Goal: Task Accomplishment & Management: Manage account settings

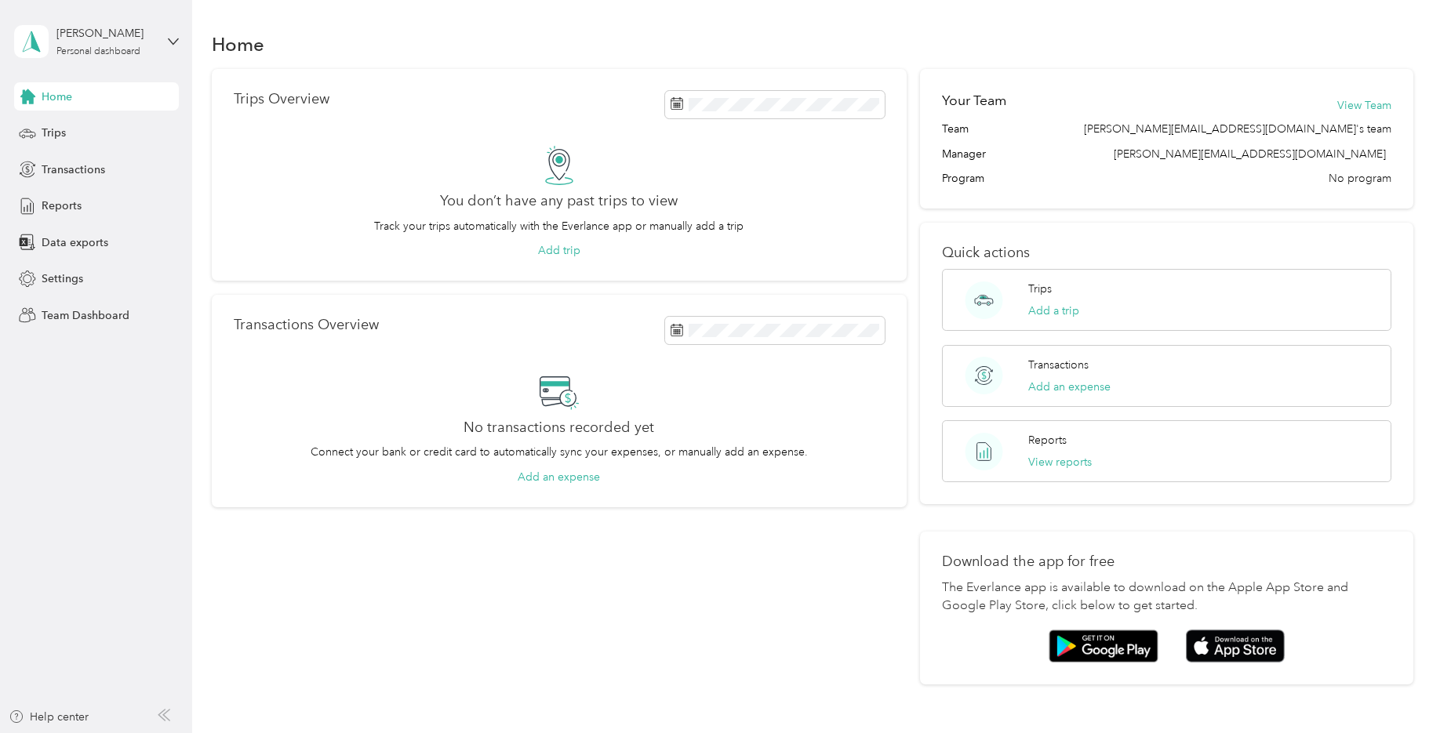
click at [168, 47] on div "[PERSON_NAME] Personal dashboard" at bounding box center [96, 41] width 165 height 55
click at [88, 283] on div "Settings" at bounding box center [96, 279] width 165 height 28
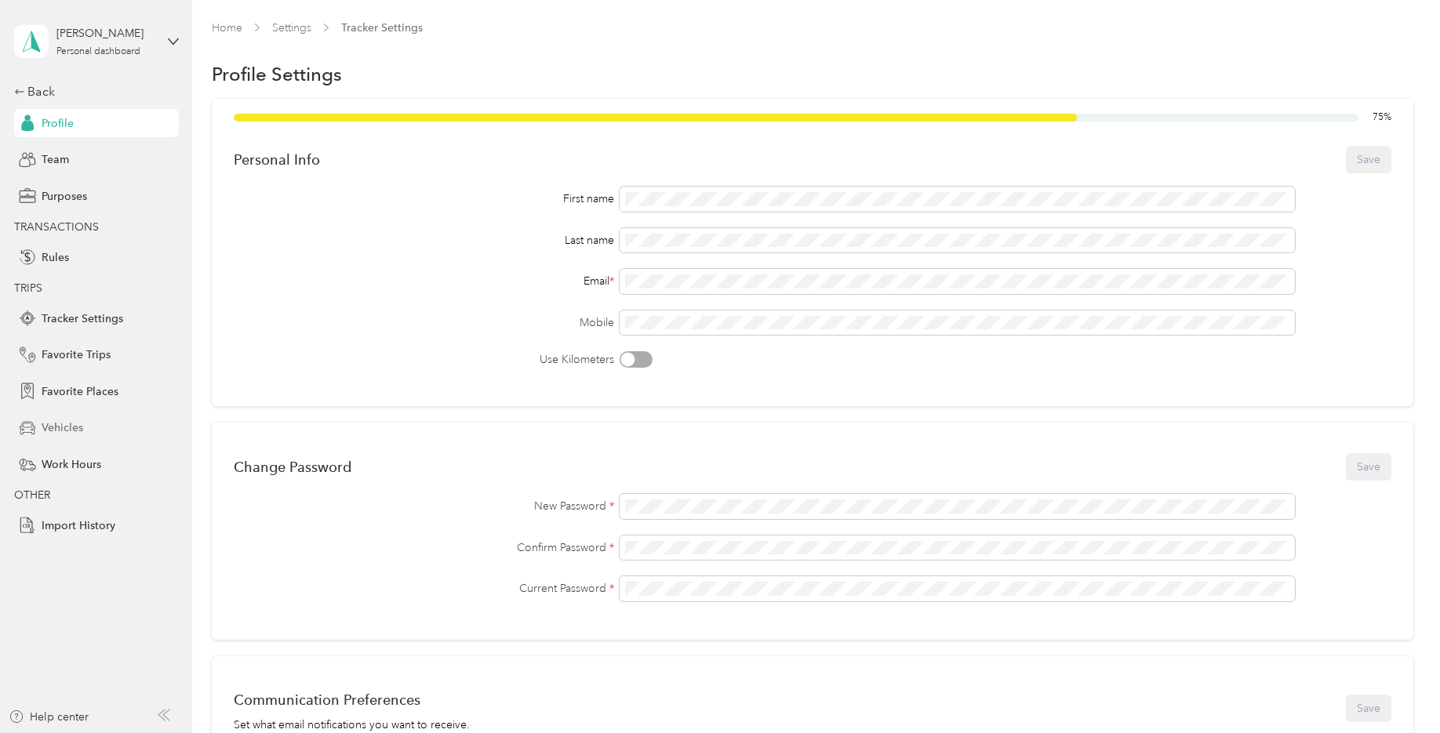
click at [85, 419] on div "Vehicles" at bounding box center [96, 428] width 165 height 28
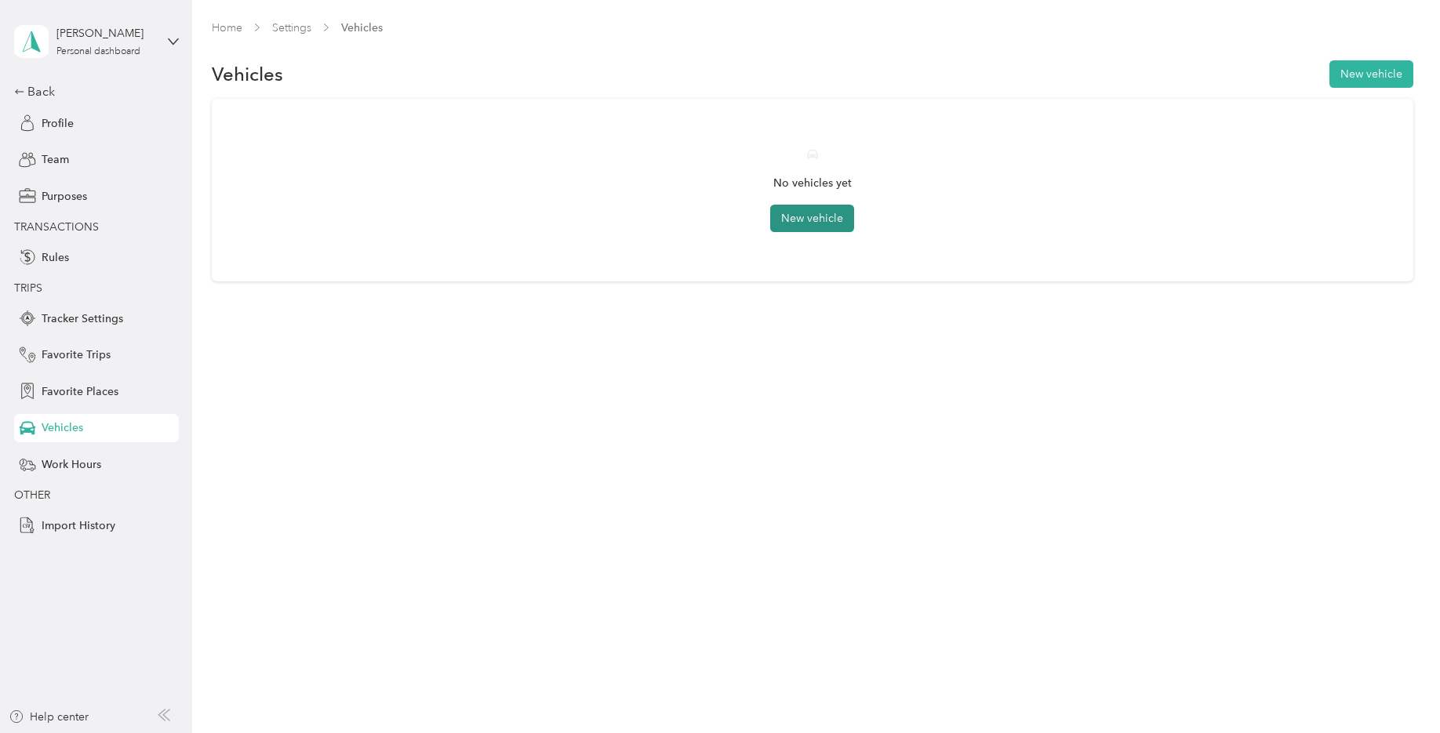
click at [840, 216] on button "New vehicle" at bounding box center [812, 218] width 84 height 27
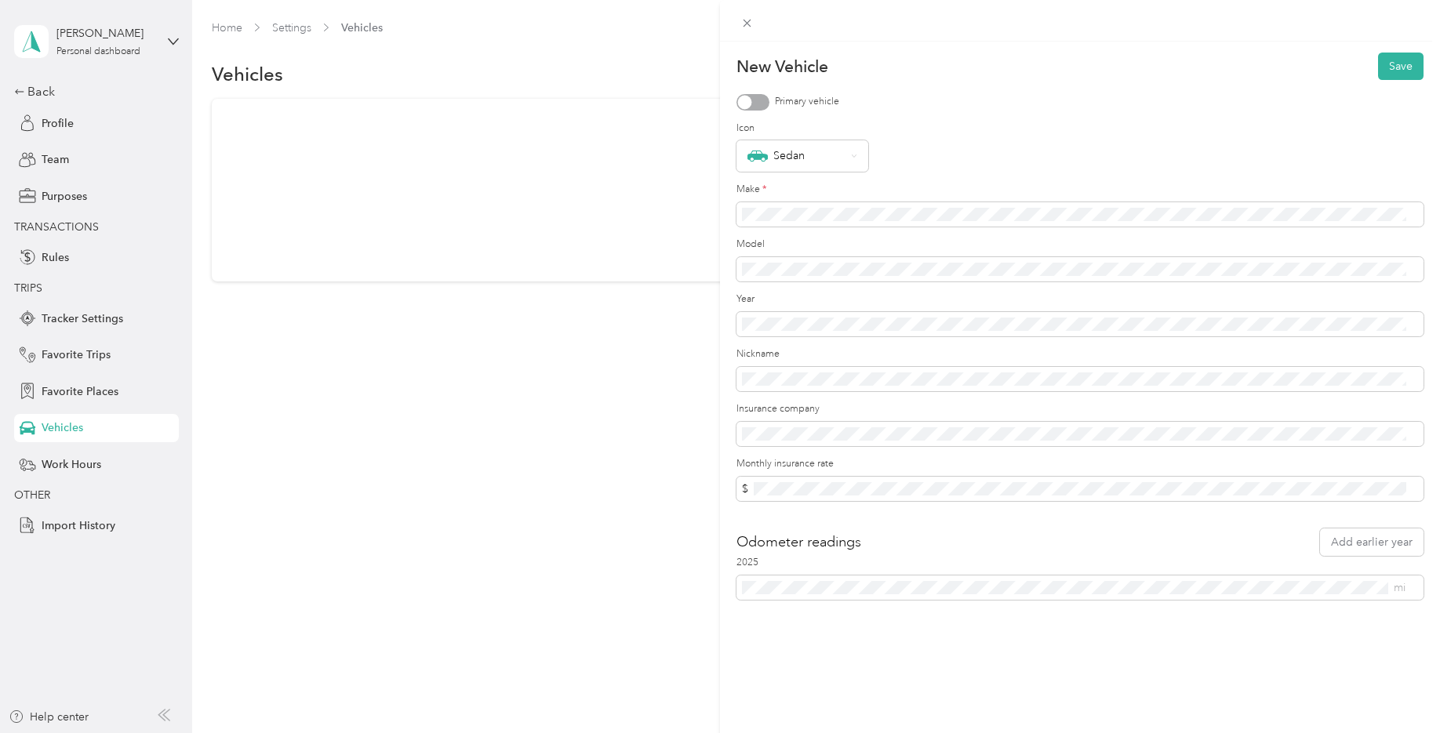
click at [758, 100] on div at bounding box center [752, 102] width 33 height 16
click at [1390, 67] on button "Save" at bounding box center [1400, 66] width 45 height 27
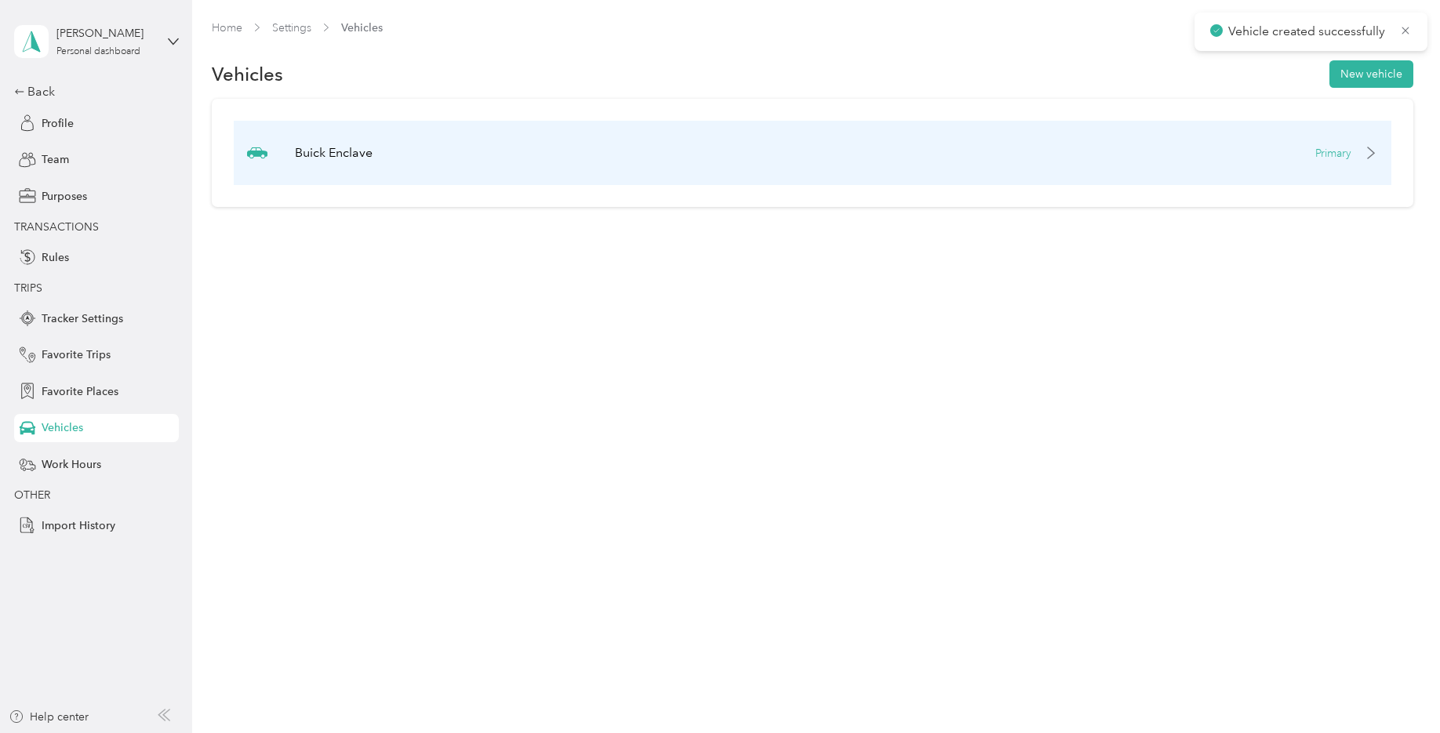
click at [1351, 157] on p "Primary" at bounding box center [1333, 153] width 36 height 16
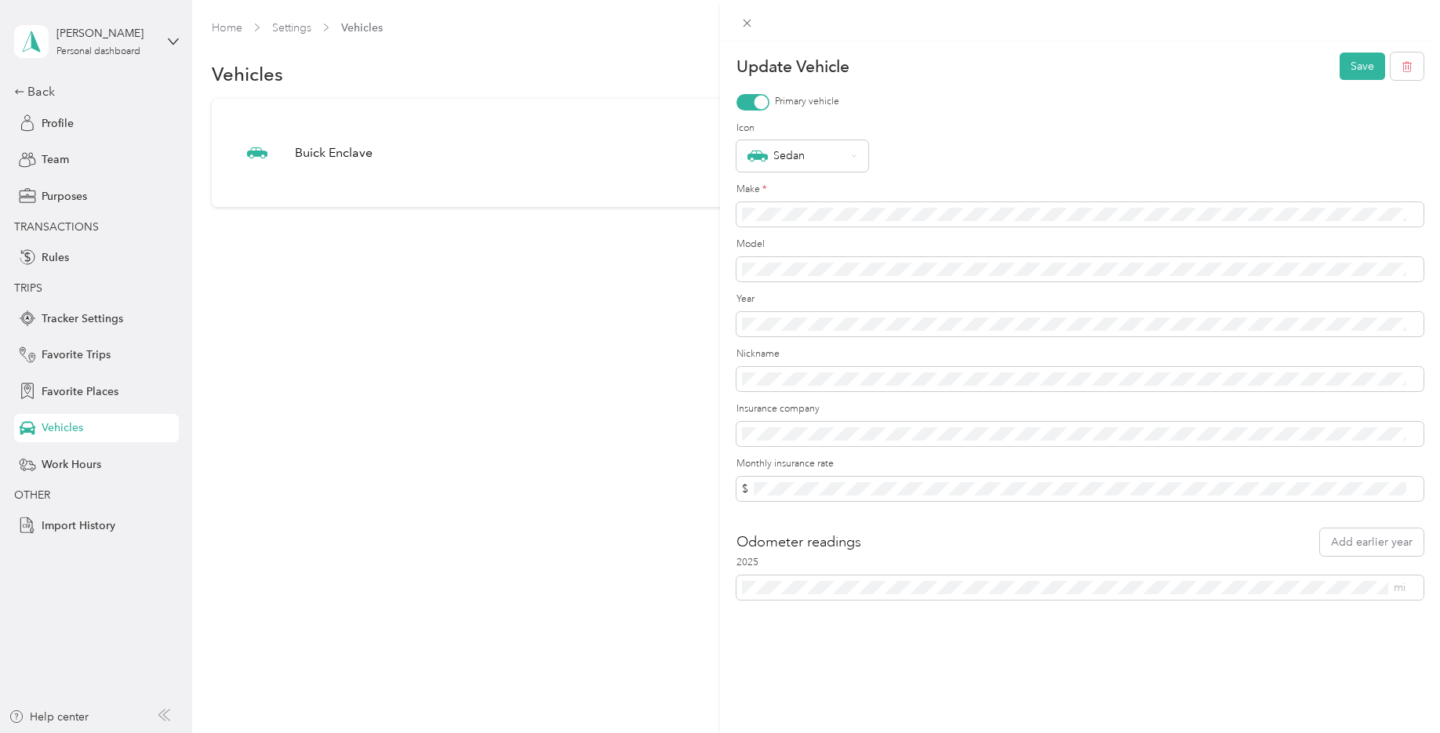
click at [547, 402] on div "Update Vehicle Save Primary vehicle Icon Sedan Make * Model Year Nickname Insur…" at bounding box center [720, 366] width 1440 height 733
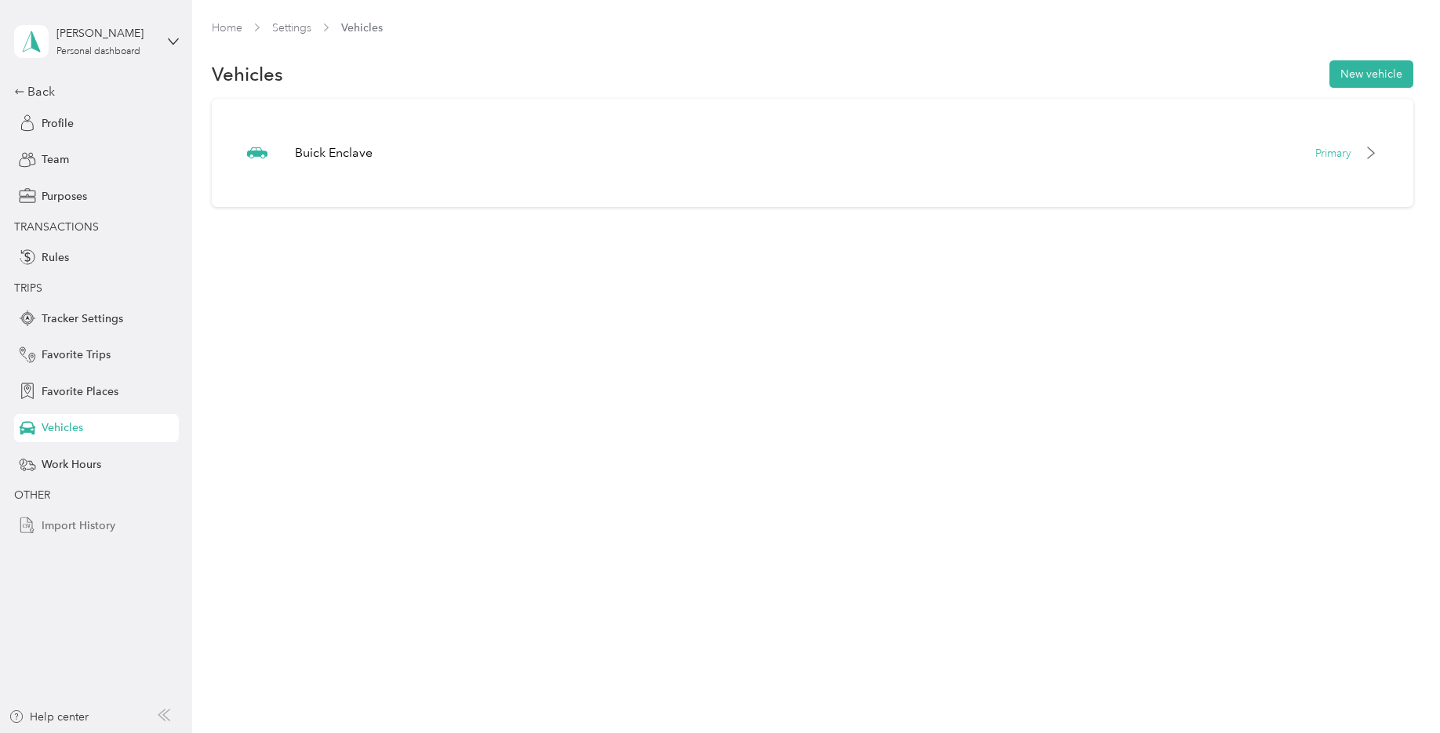
click at [96, 525] on span "Import History" at bounding box center [79, 526] width 74 height 16
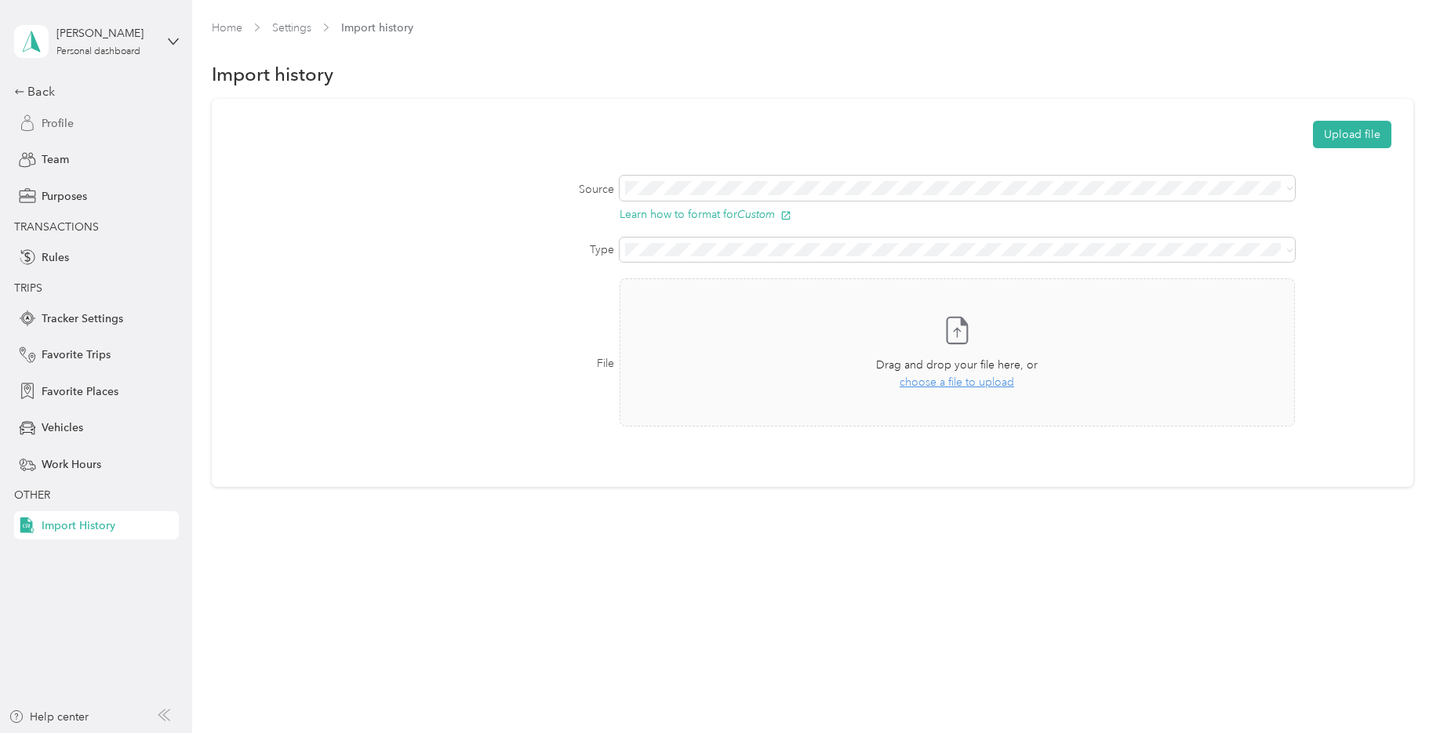
click at [74, 119] on div "Profile" at bounding box center [96, 123] width 165 height 28
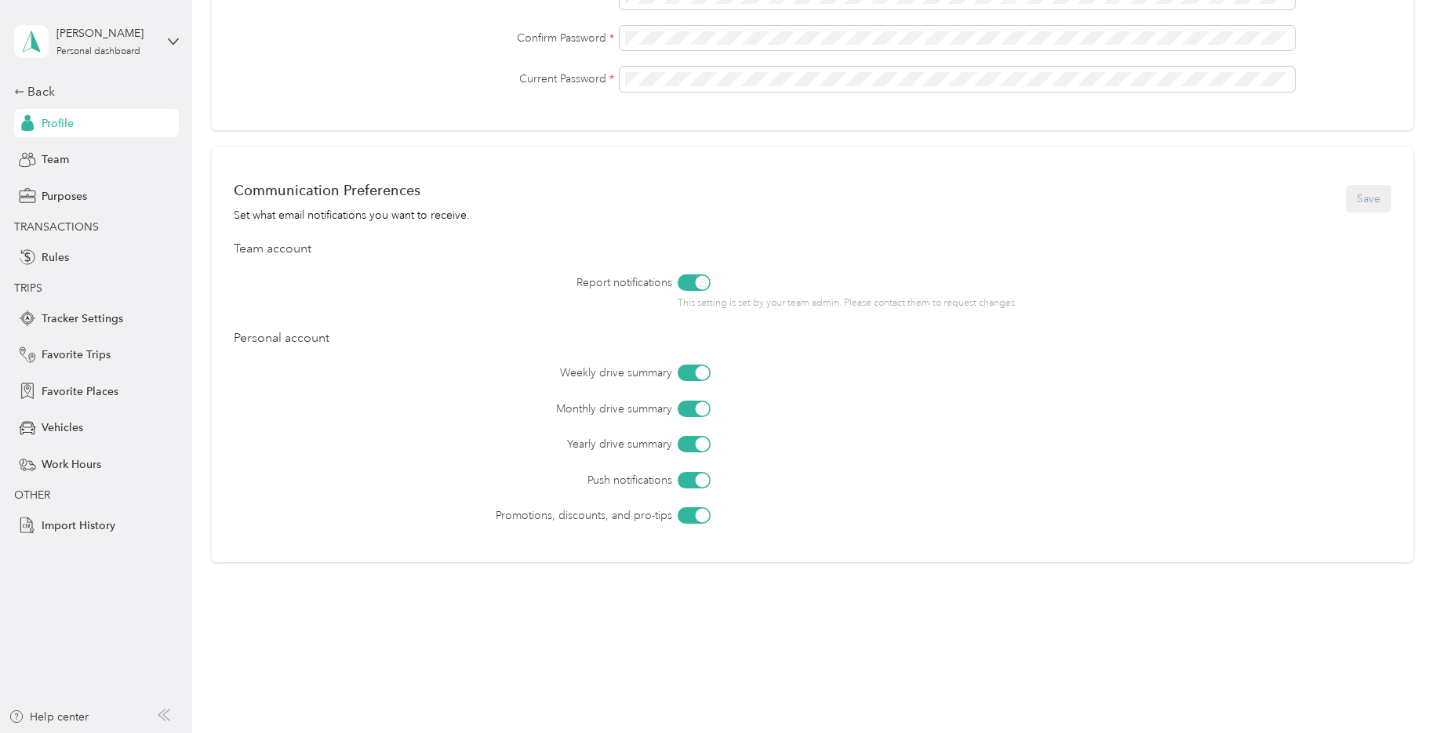
scroll to position [518, 0]
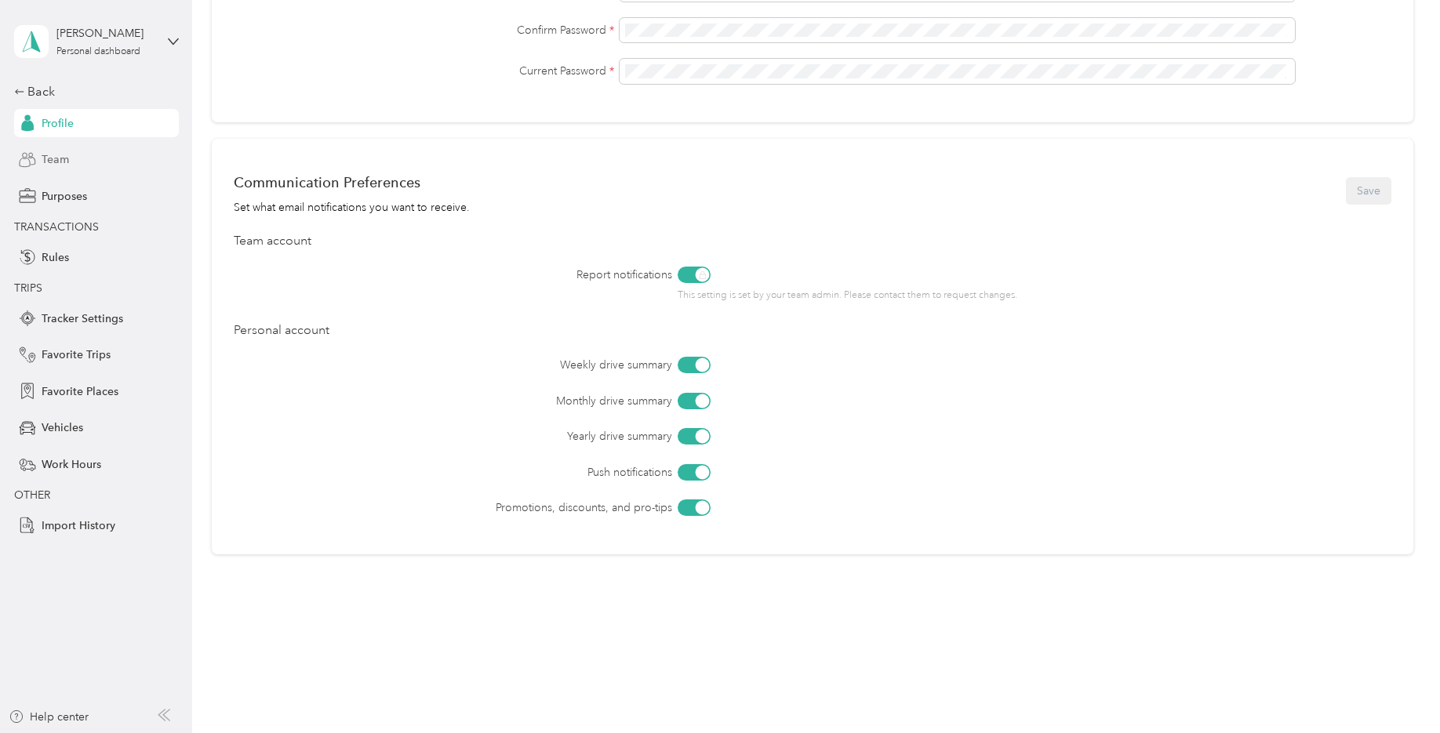
click at [82, 161] on div "Team" at bounding box center [96, 160] width 165 height 28
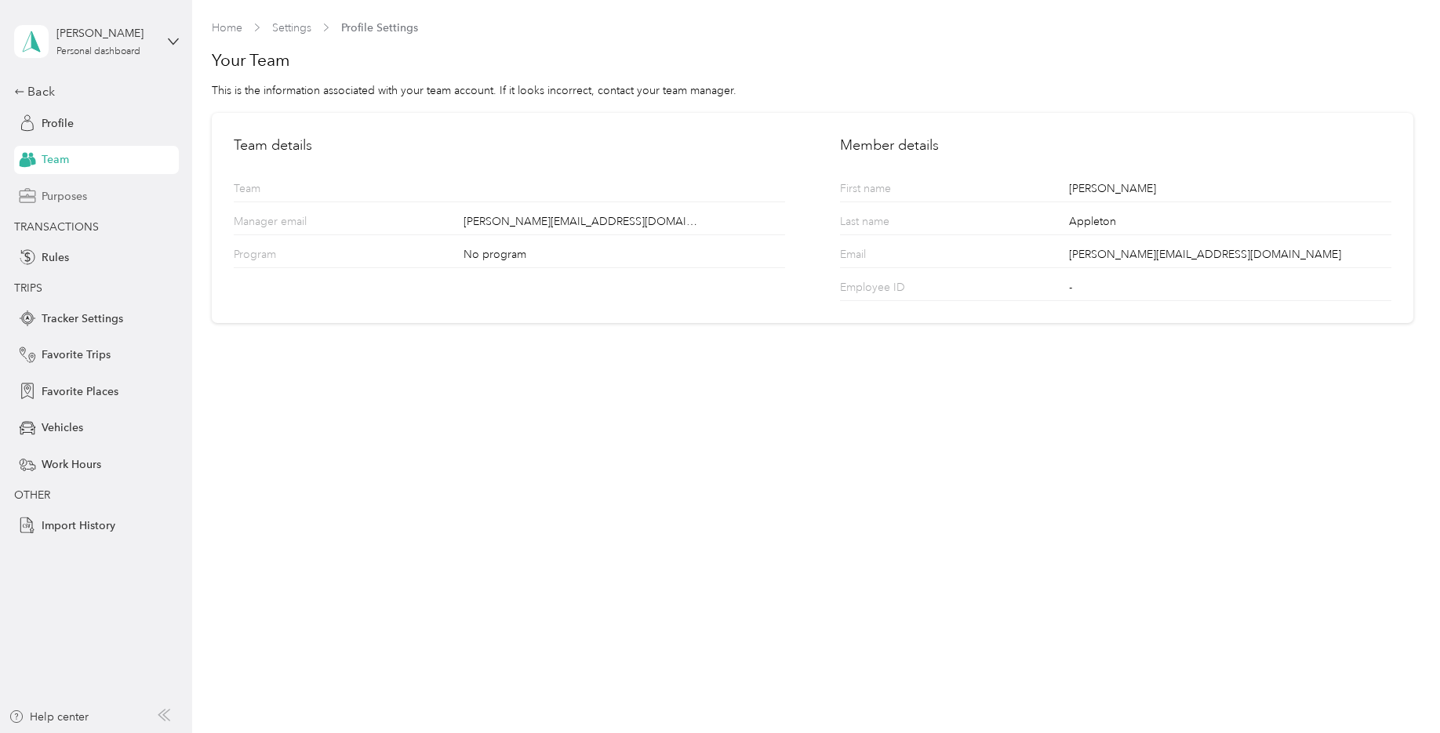
click at [76, 196] on span "Purposes" at bounding box center [64, 196] width 45 height 16
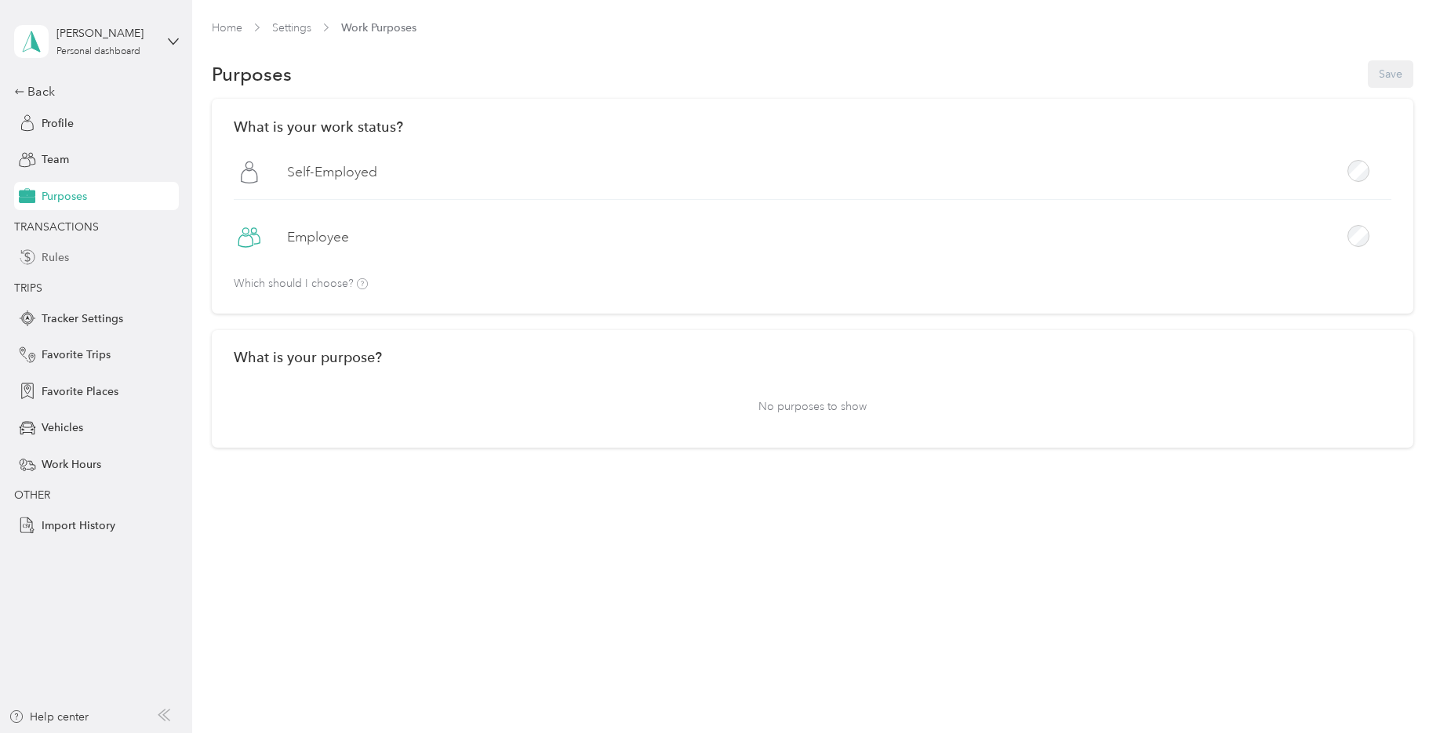
click at [80, 254] on div "Rules" at bounding box center [96, 257] width 165 height 28
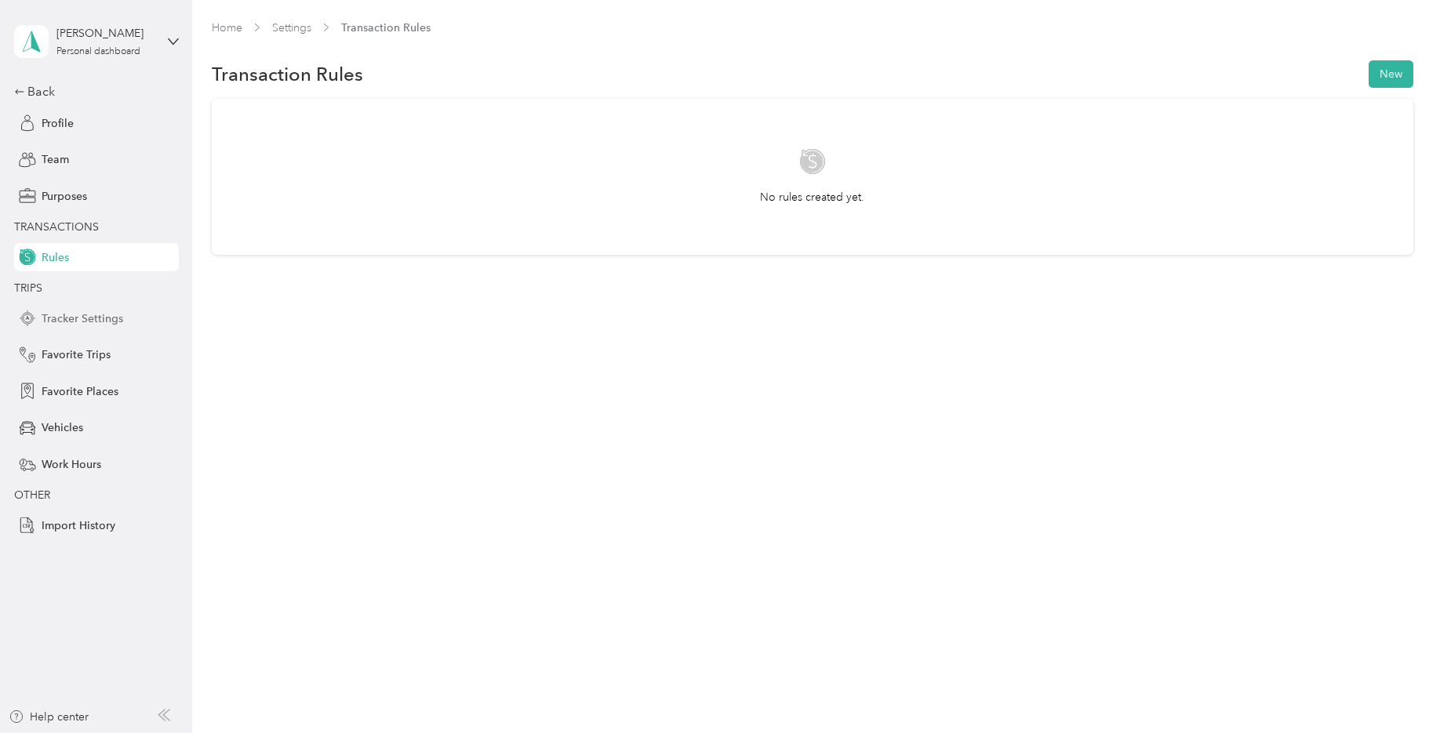
click at [106, 322] on span "Tracker Settings" at bounding box center [83, 319] width 82 height 16
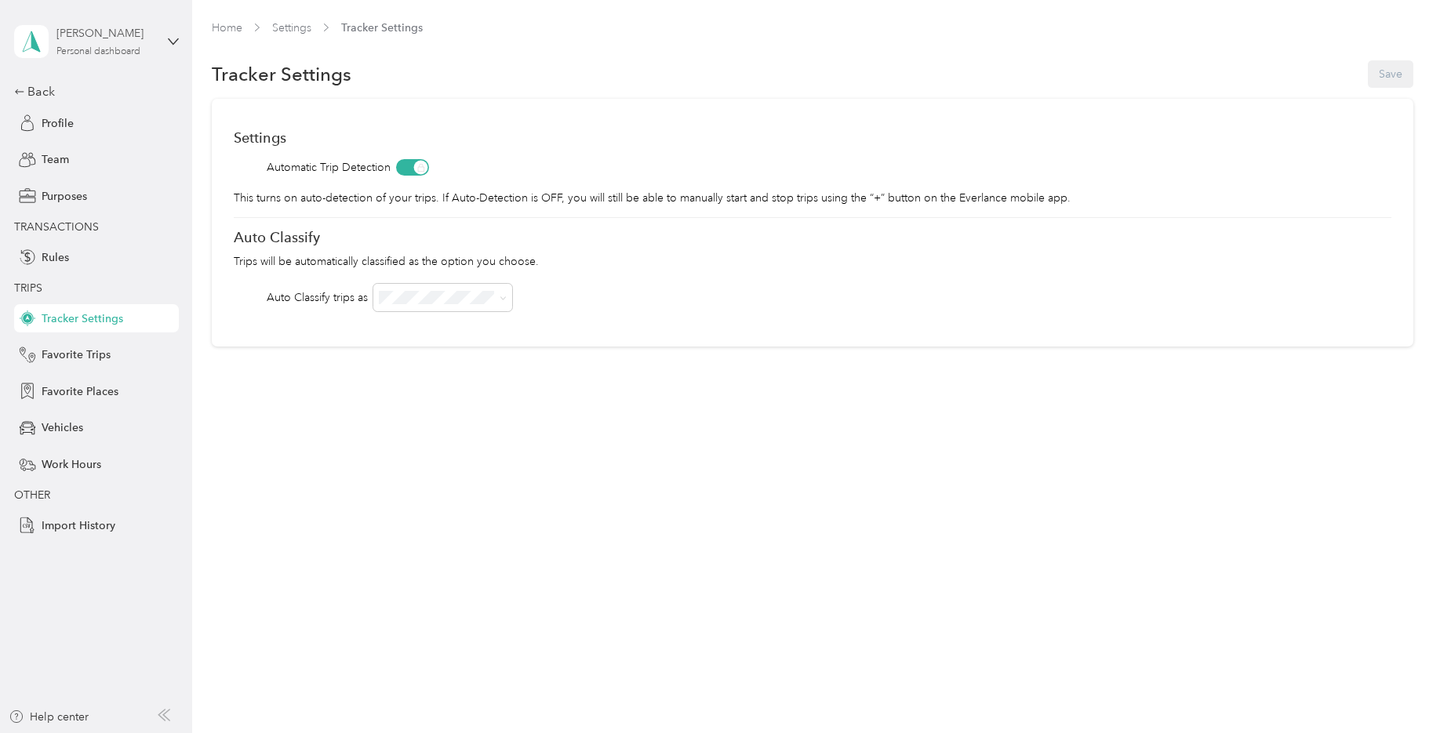
click at [143, 45] on div "[PERSON_NAME] Personal dashboard" at bounding box center [105, 40] width 98 height 31
click at [113, 162] on div "Personal dashboard" at bounding box center [78, 164] width 102 height 16
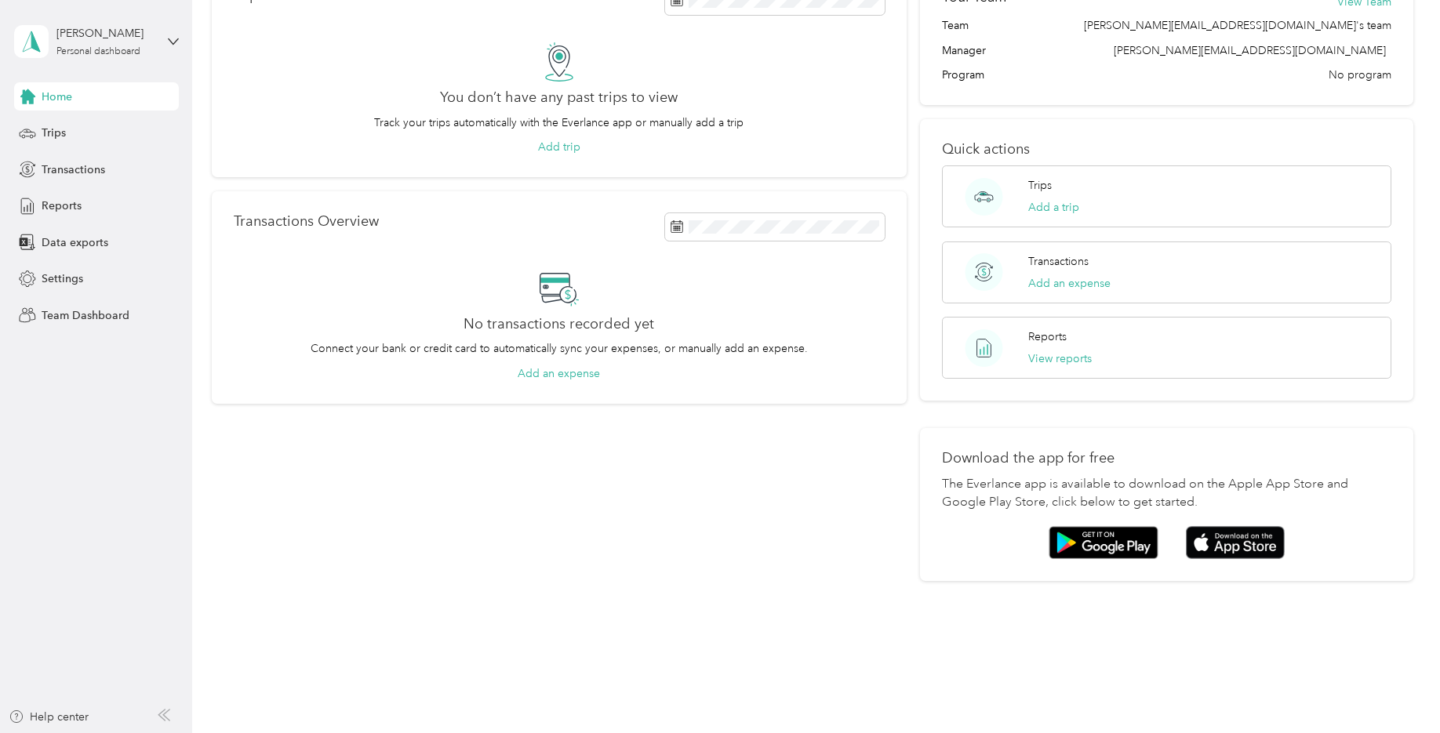
scroll to position [114, 0]
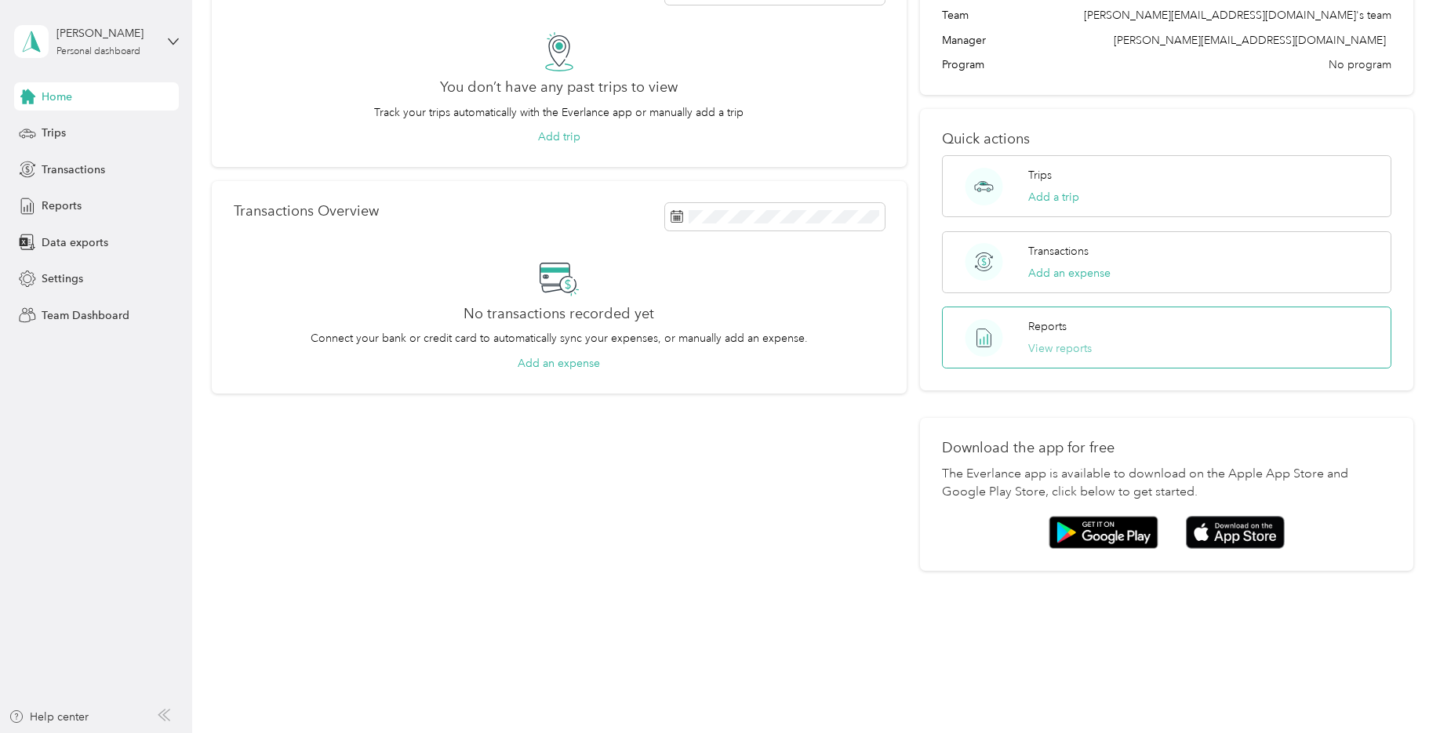
click at [1063, 352] on button "View reports" at bounding box center [1060, 348] width 64 height 16
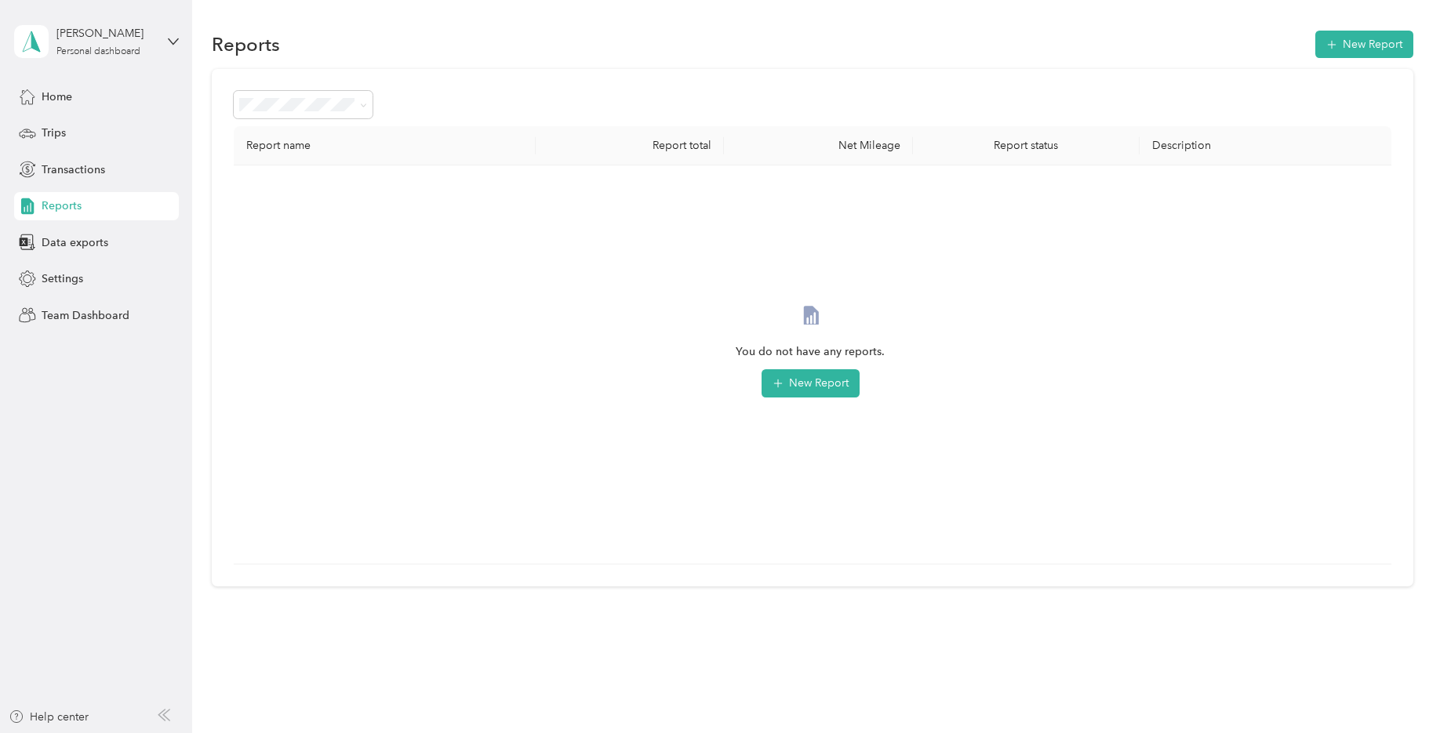
click at [554, 89] on div "Report name Report total Net Mileage Report status Description You do not have …" at bounding box center [812, 328] width 1201 height 518
click at [85, 173] on span "Transactions" at bounding box center [74, 170] width 64 height 16
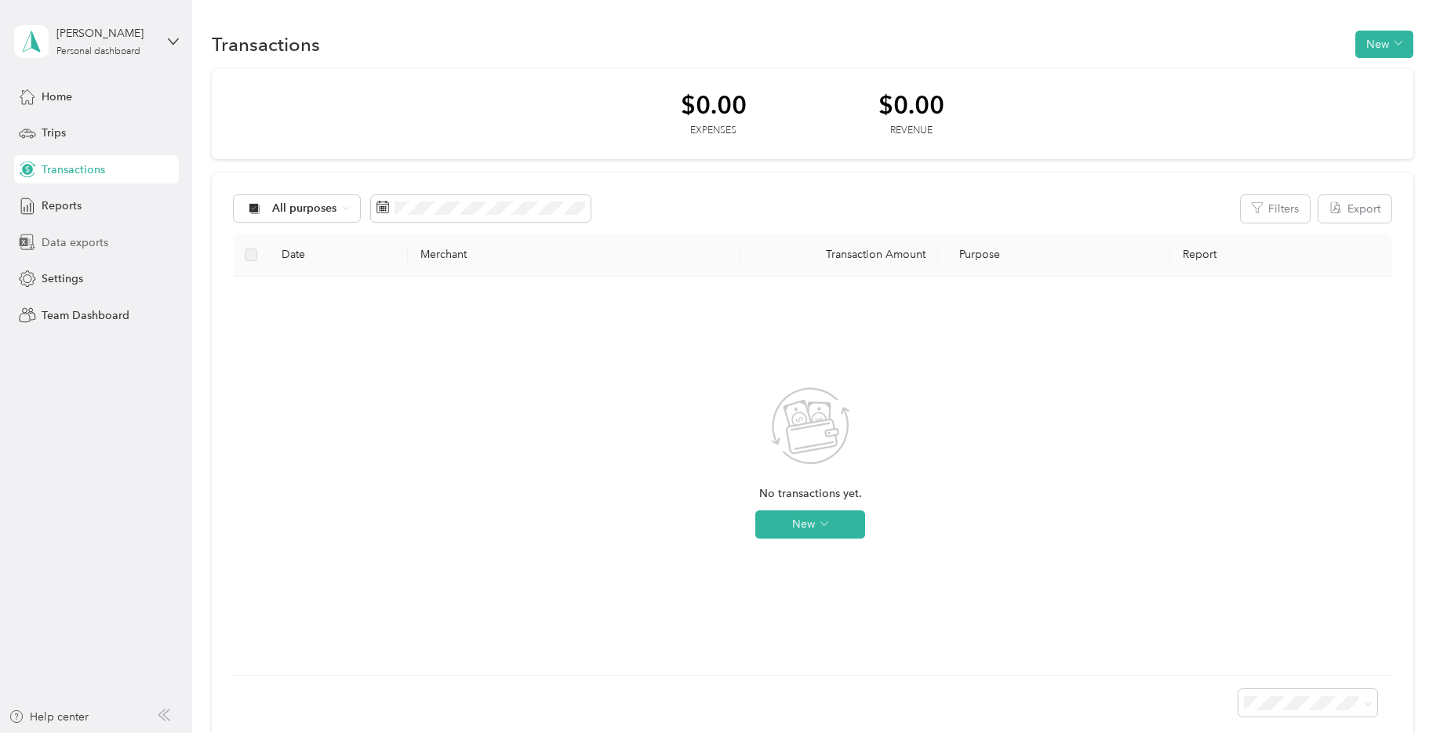
click at [87, 237] on span "Data exports" at bounding box center [75, 242] width 67 height 16
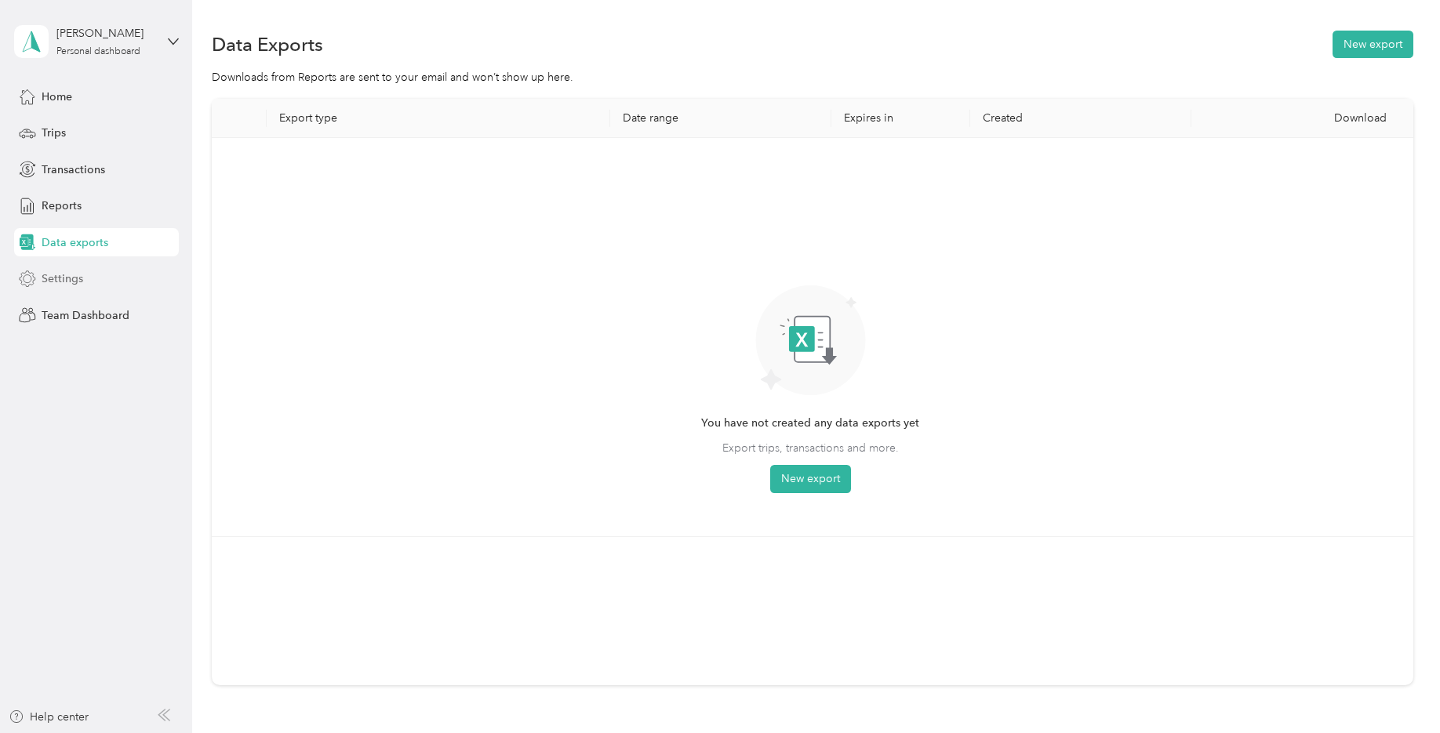
click at [78, 271] on span "Settings" at bounding box center [63, 279] width 42 height 16
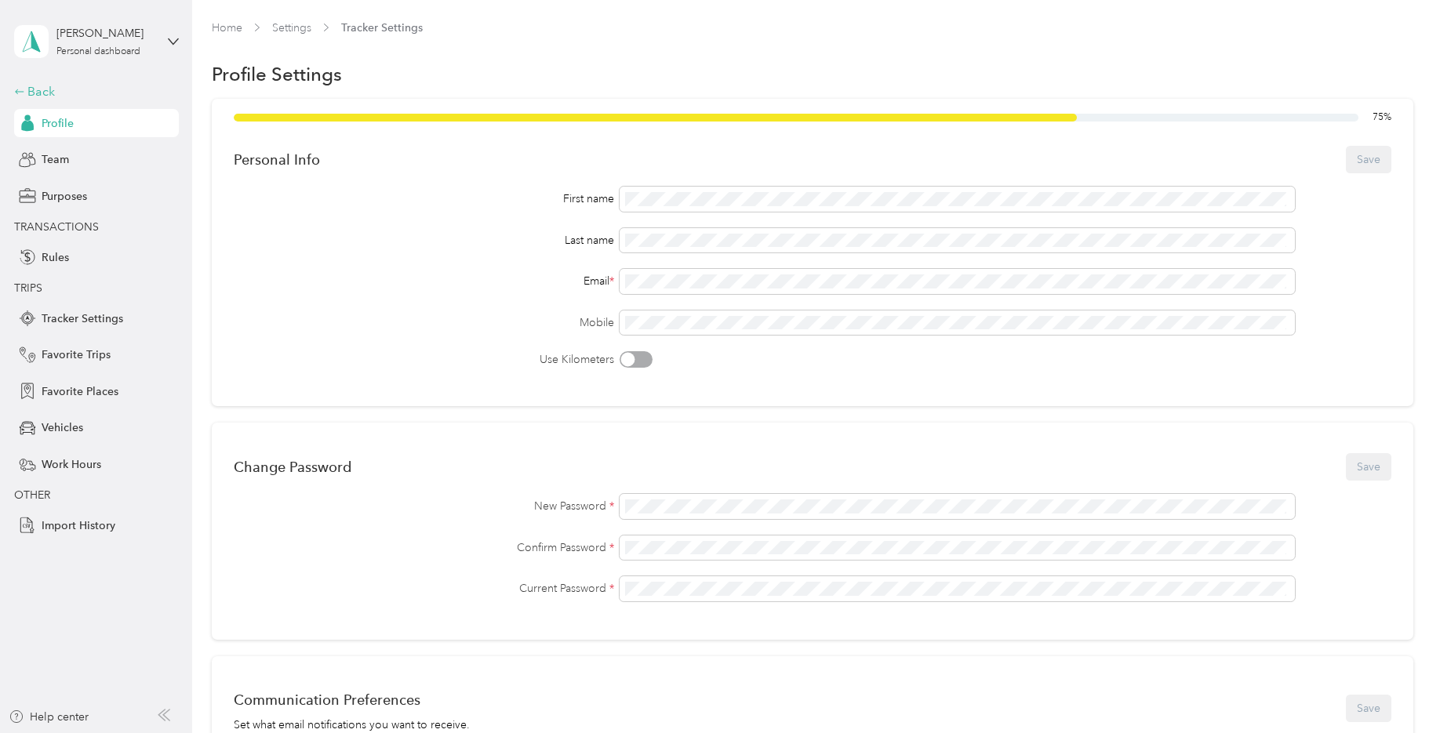
click at [36, 89] on div "Back" at bounding box center [92, 91] width 157 height 19
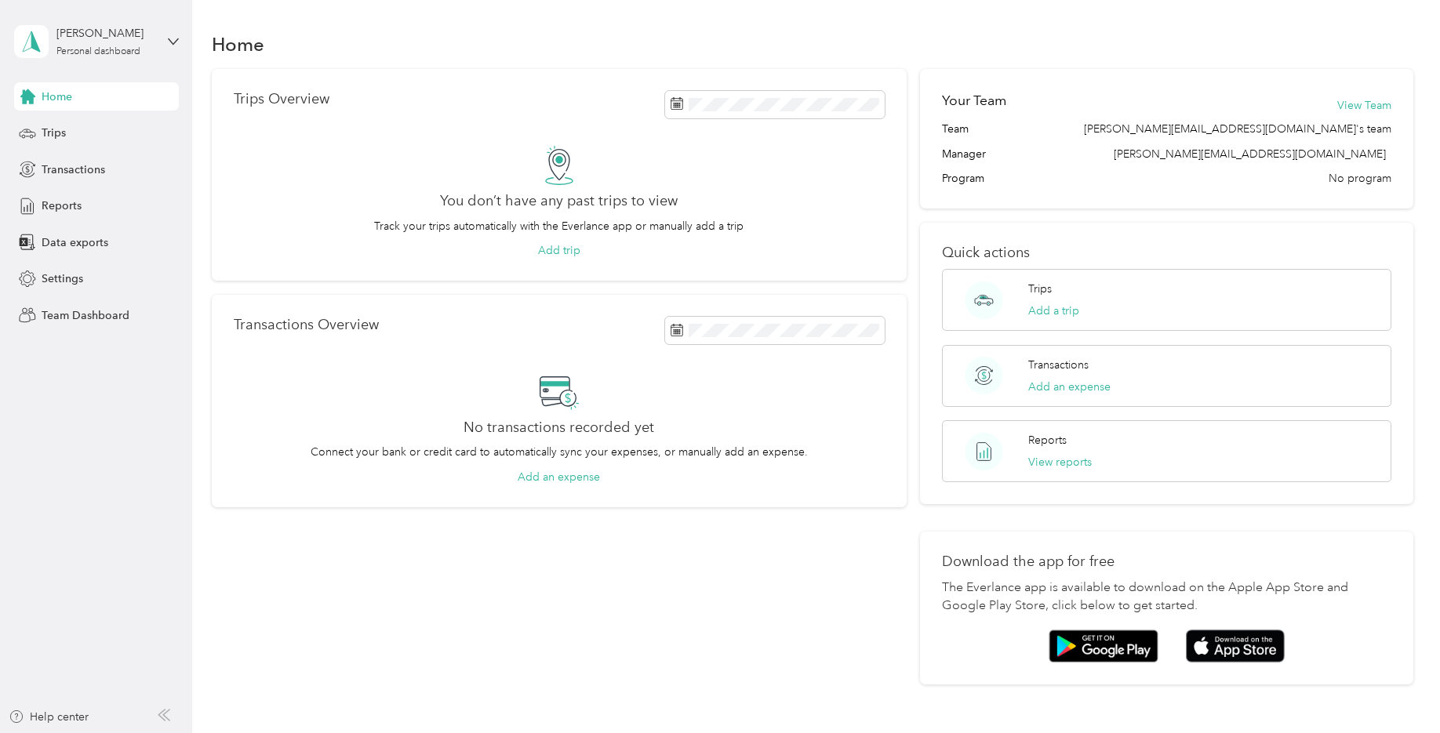
click at [75, 100] on div "Home" at bounding box center [96, 96] width 165 height 28
click at [148, 715] on div "Help center" at bounding box center [97, 721] width 176 height 25
click at [162, 718] on icon at bounding box center [162, 715] width 6 height 11
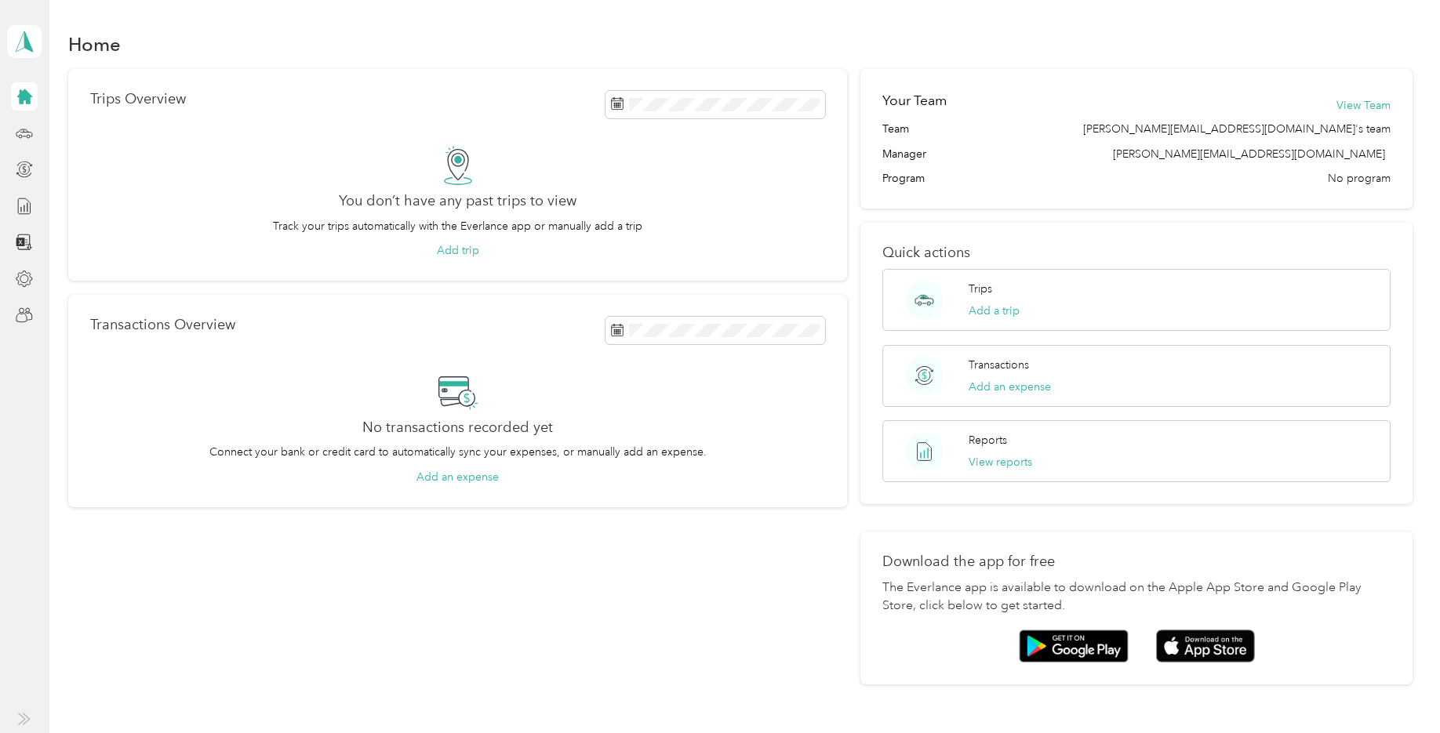
click at [25, 713] on icon at bounding box center [24, 719] width 13 height 13
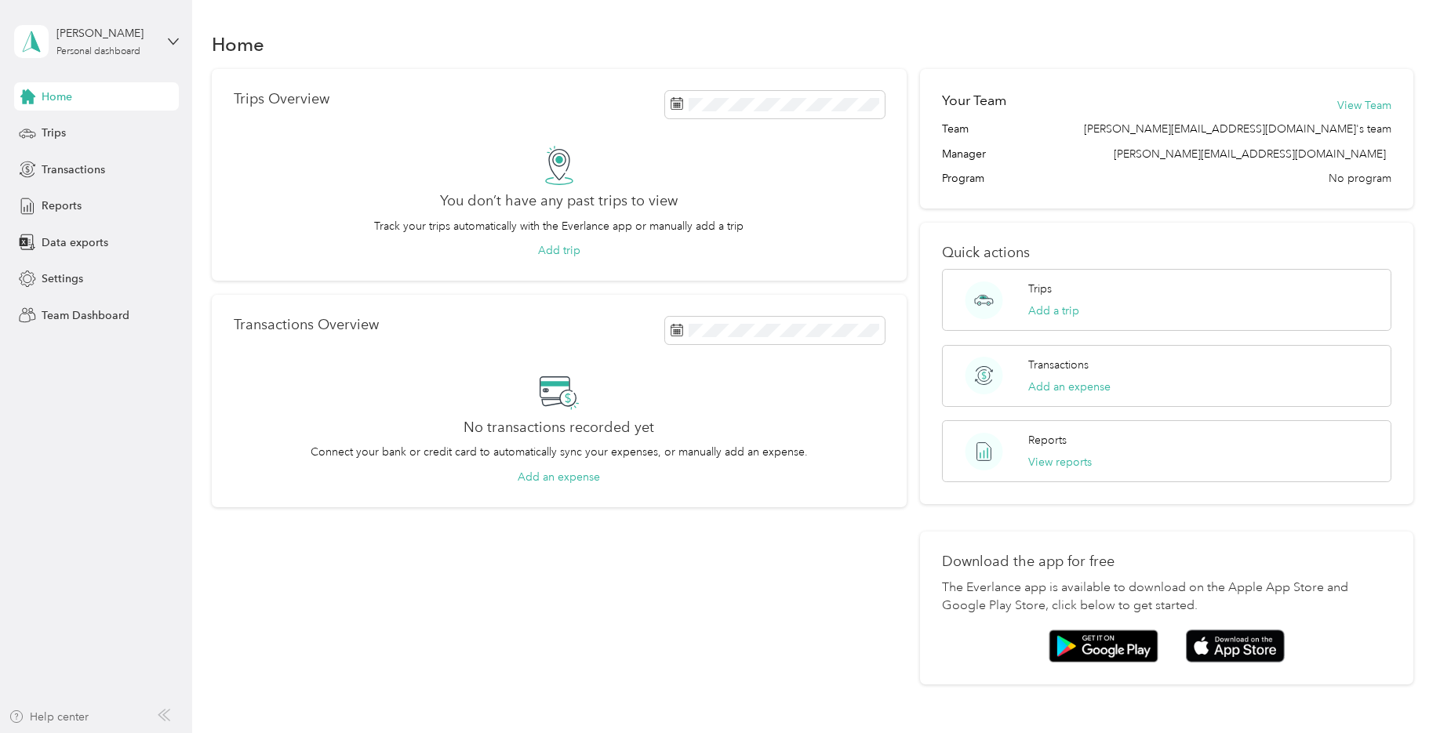
click at [43, 713] on div "Help center" at bounding box center [49, 717] width 80 height 16
click at [164, 42] on div "[PERSON_NAME] Personal dashboard" at bounding box center [96, 41] width 165 height 55
click at [144, 120] on div "Team dashboard" at bounding box center [223, 124] width 397 height 27
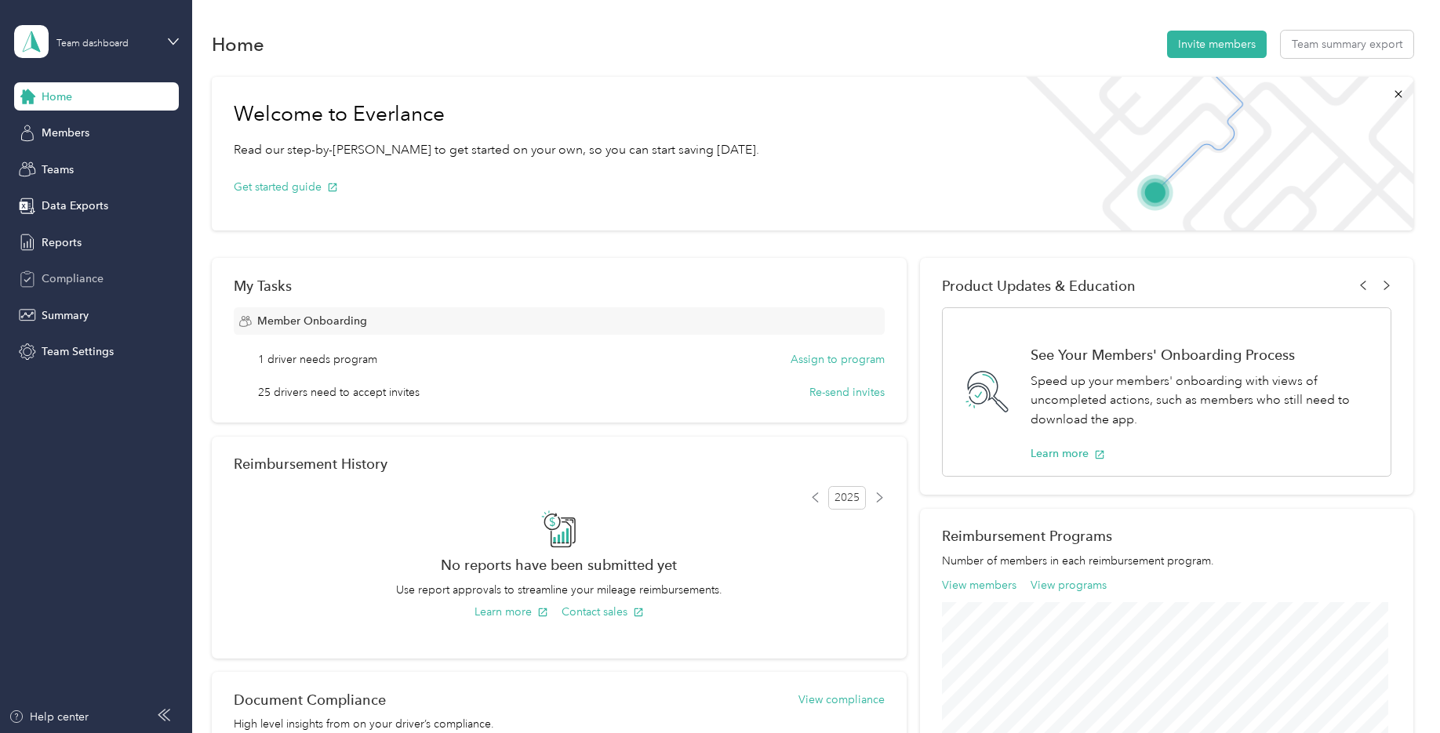
click at [84, 271] on span "Compliance" at bounding box center [73, 279] width 62 height 16
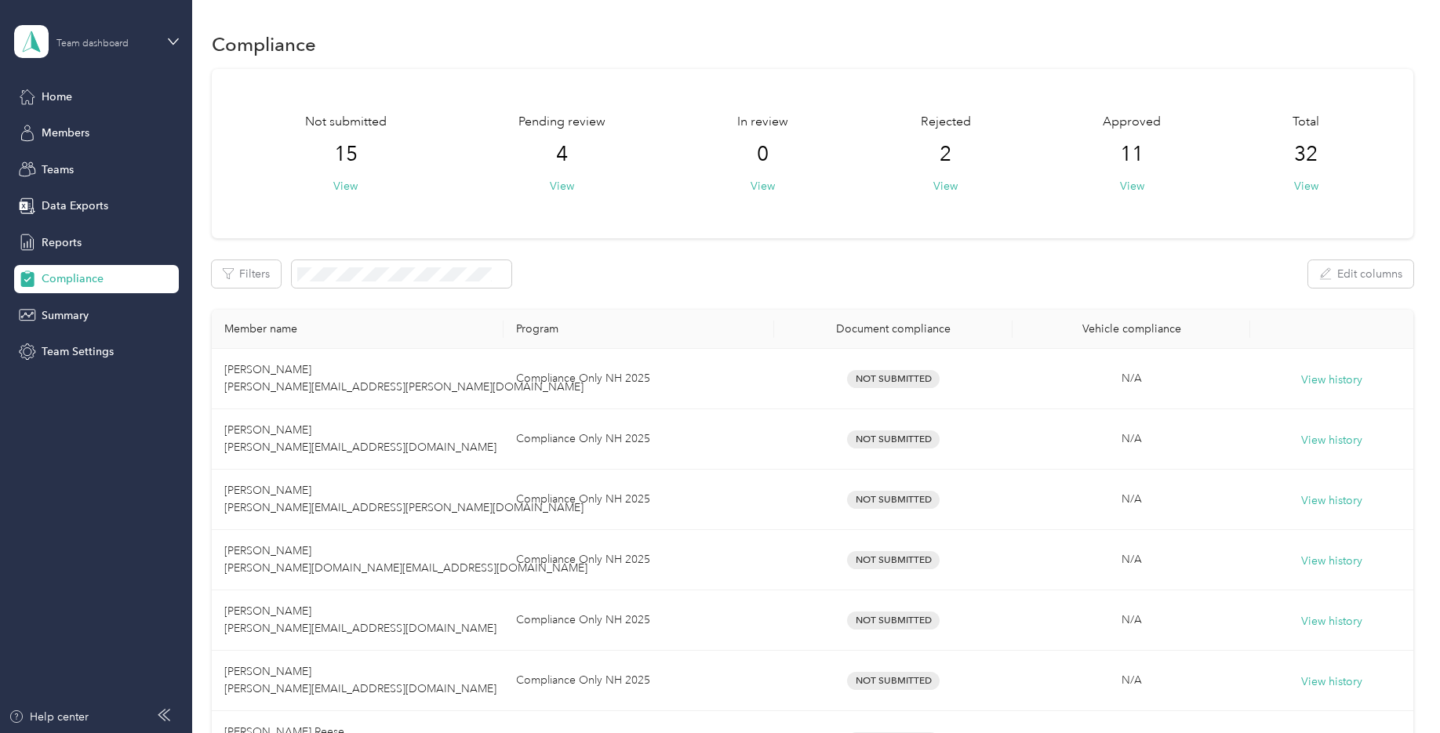
click at [150, 47] on div "Team dashboard" at bounding box center [105, 41] width 98 height 15
click at [102, 155] on div "Personal dashboard" at bounding box center [223, 164] width 397 height 27
